Goal: Task Accomplishment & Management: Use online tool/utility

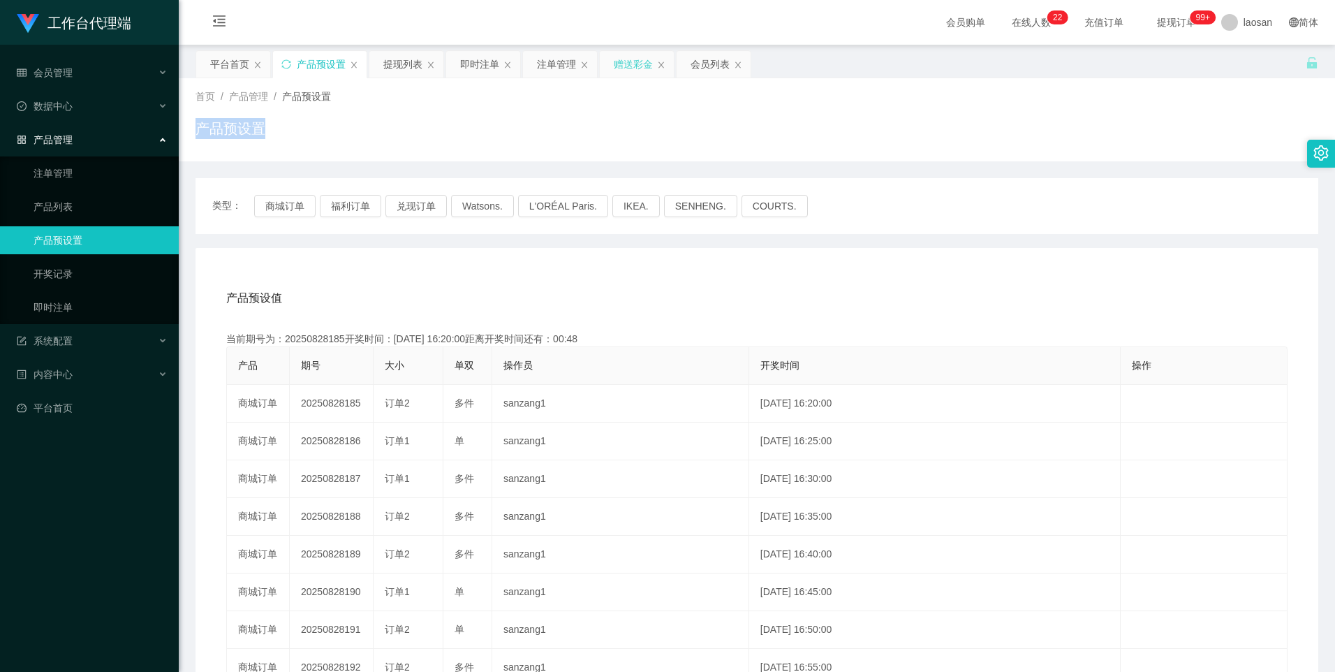
click at [636, 61] on div "赠送彩金" at bounding box center [633, 64] width 39 height 27
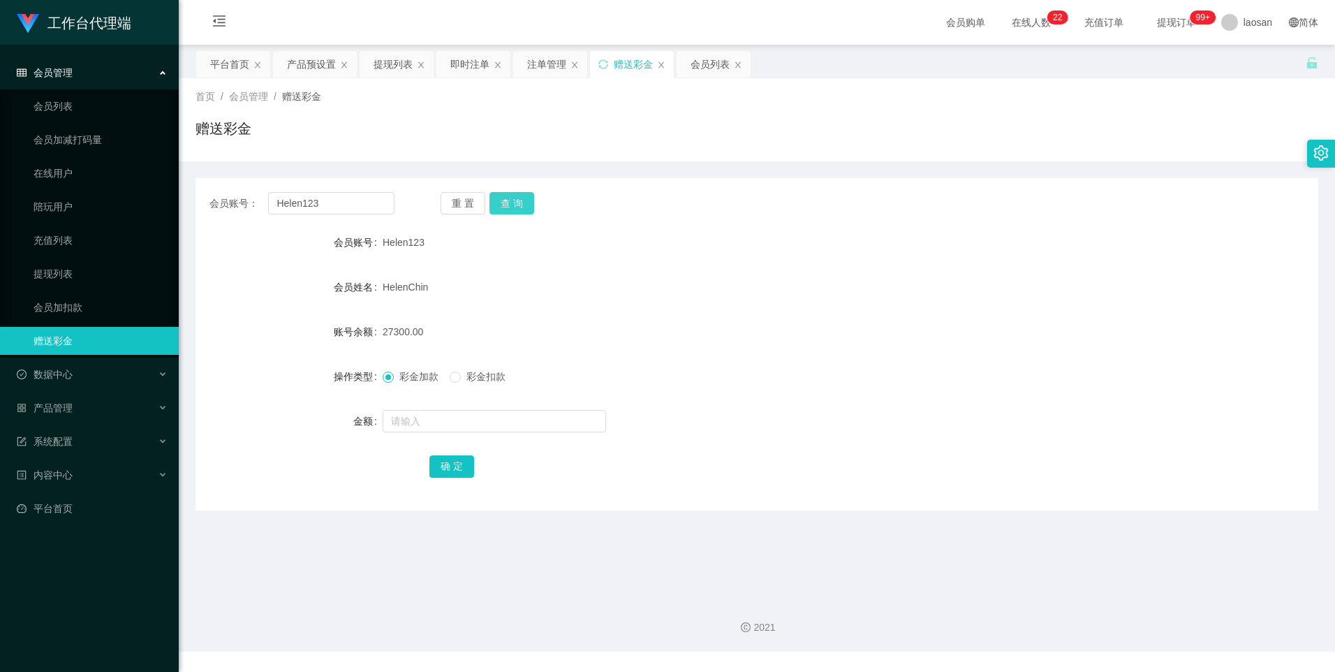
click at [517, 207] on button "查 询" at bounding box center [511, 203] width 45 height 22
click at [517, 207] on div "重 置 查 询" at bounding box center [533, 203] width 185 height 22
click at [436, 415] on input "text" at bounding box center [494, 421] width 223 height 22
type input "5000"
click at [442, 462] on button "确 定" at bounding box center [451, 466] width 45 height 22
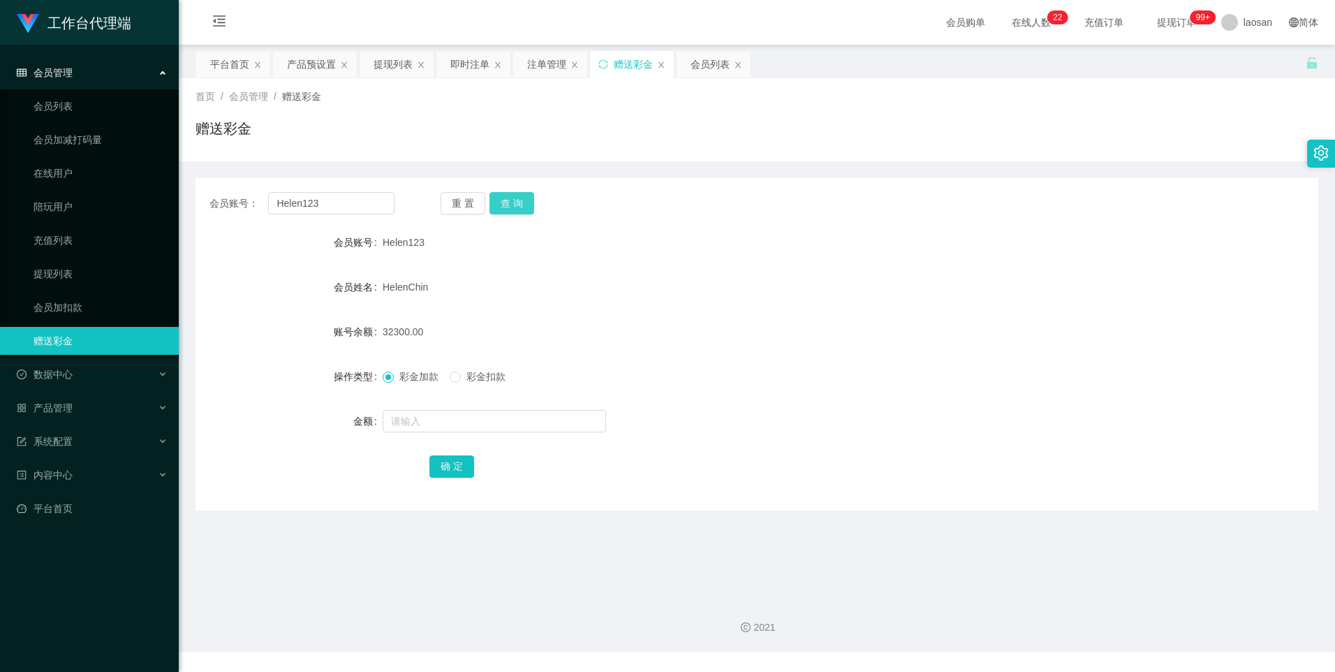
click at [520, 202] on button "查 询" at bounding box center [511, 203] width 45 height 22
click at [417, 422] on input "text" at bounding box center [494, 421] width 223 height 22
type input "700"
click at [450, 469] on button "确 定" at bounding box center [451, 466] width 45 height 22
click at [828, 432] on div at bounding box center [710, 421] width 655 height 28
